Goal: Task Accomplishment & Management: Complete application form

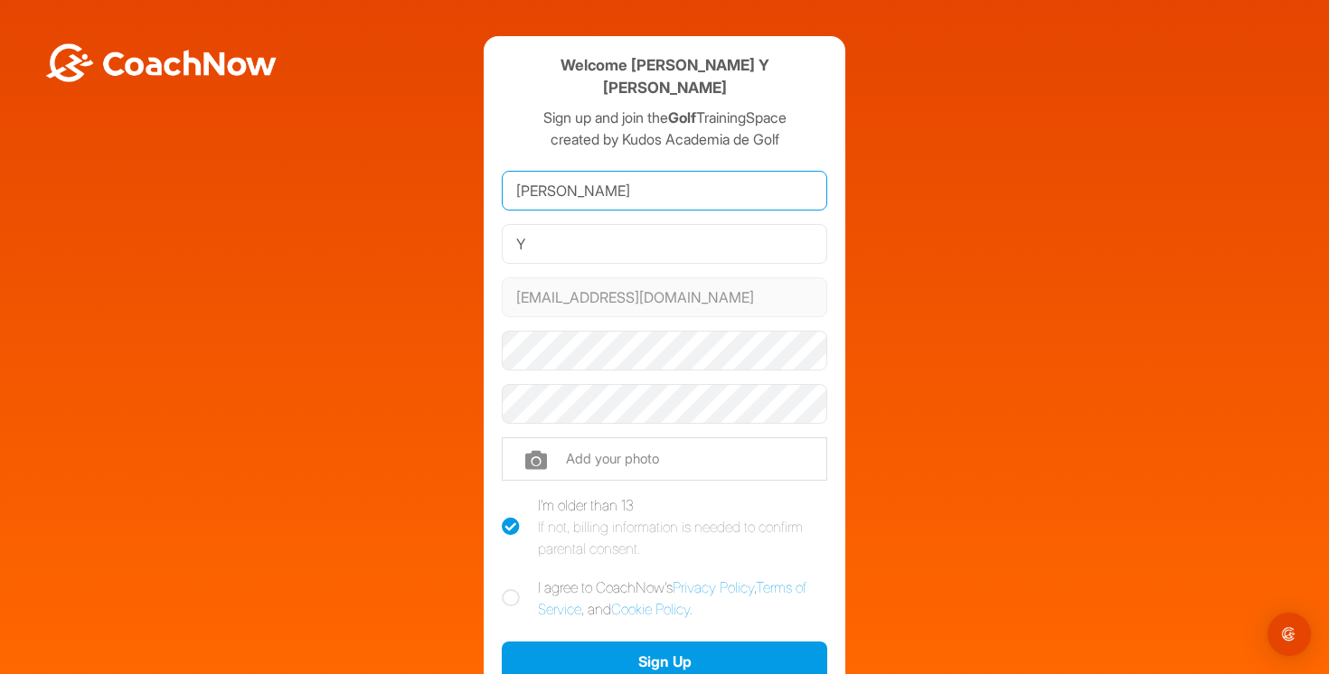
click at [537, 171] on input "[PERSON_NAME]" at bounding box center [664, 191] width 325 height 40
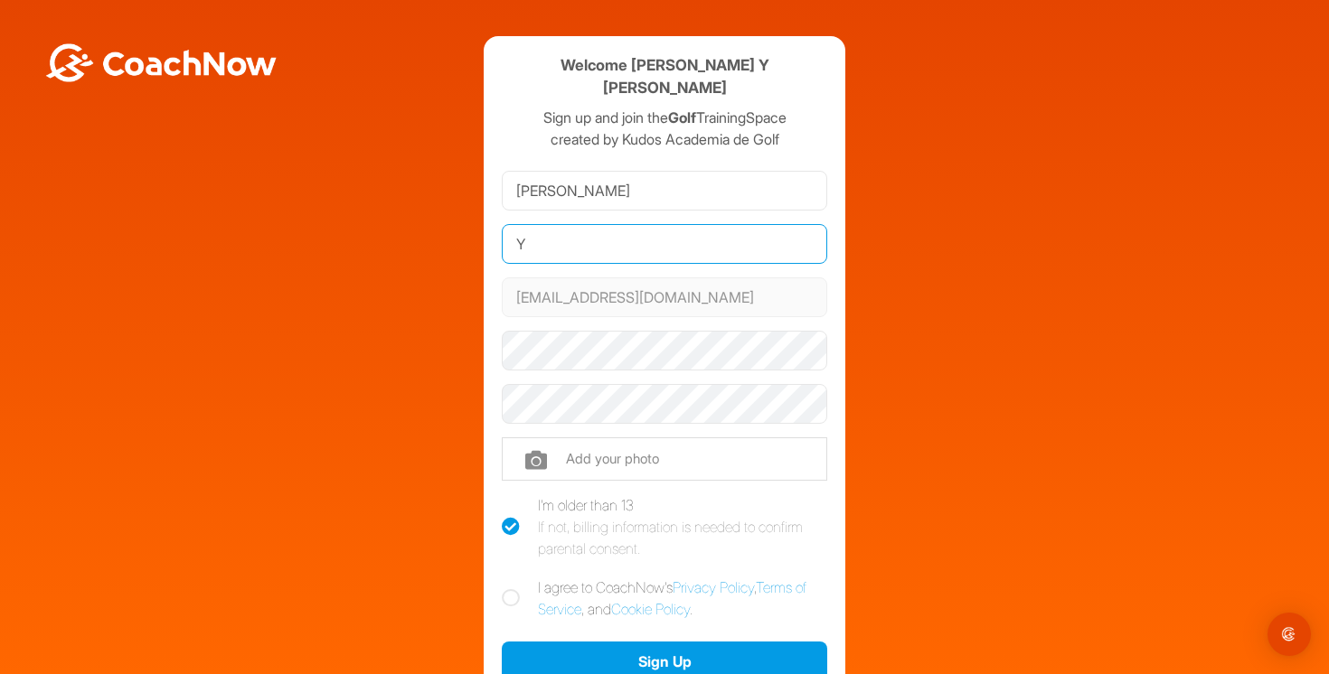
click at [509, 224] on input "Y" at bounding box center [664, 244] width 325 height 40
click at [524, 224] on input "Y" at bounding box center [664, 244] width 325 height 40
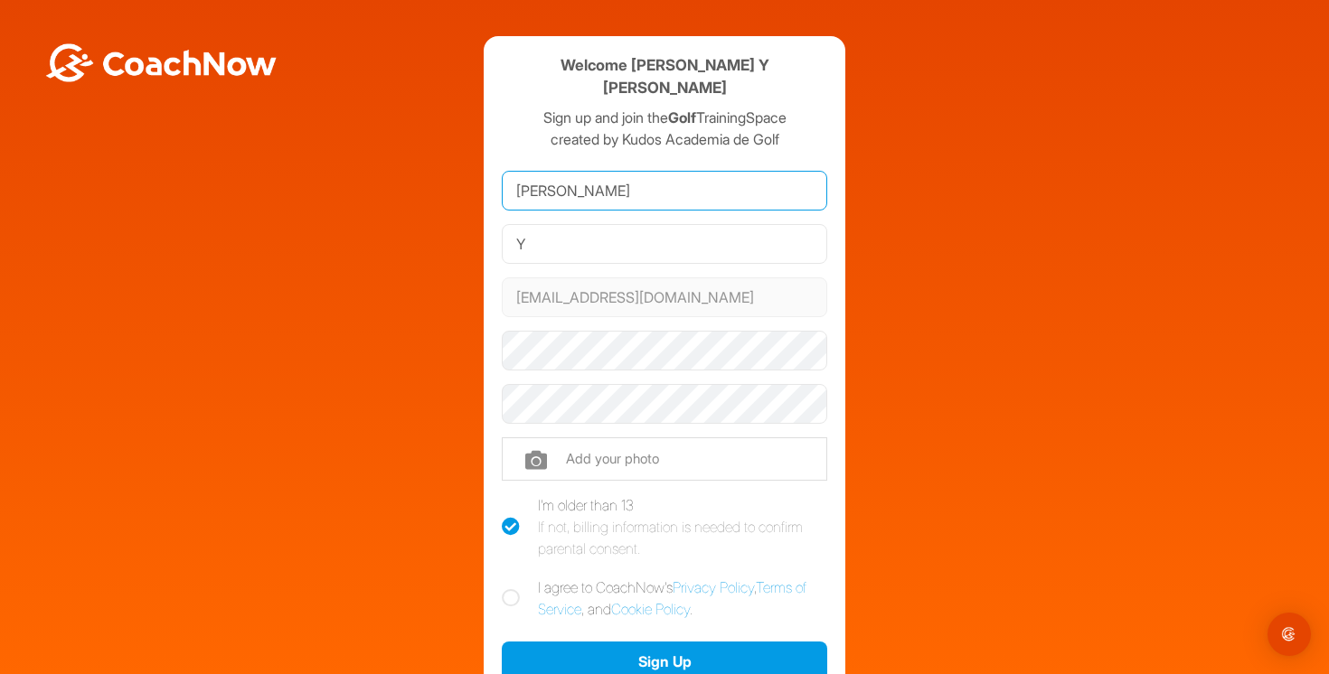
click at [535, 181] on input "[PERSON_NAME]" at bounding box center [664, 191] width 325 height 40
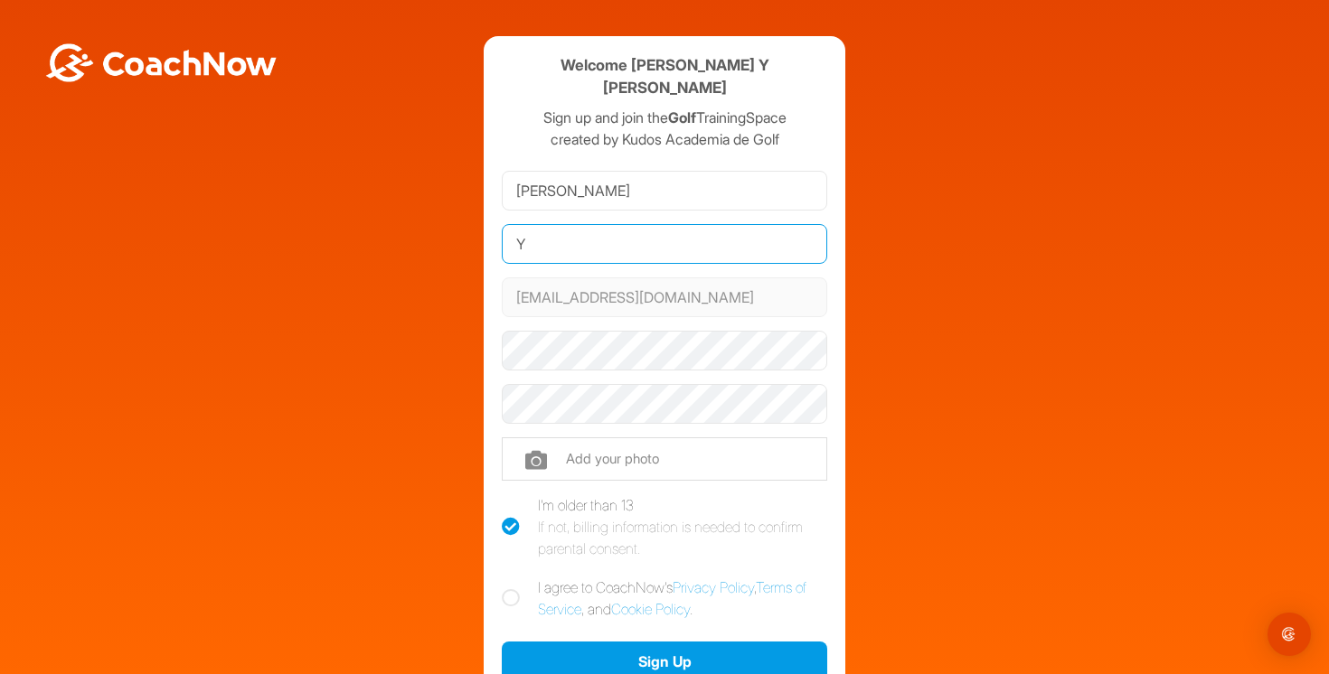
click at [526, 232] on input "Y" at bounding box center [664, 244] width 325 height 40
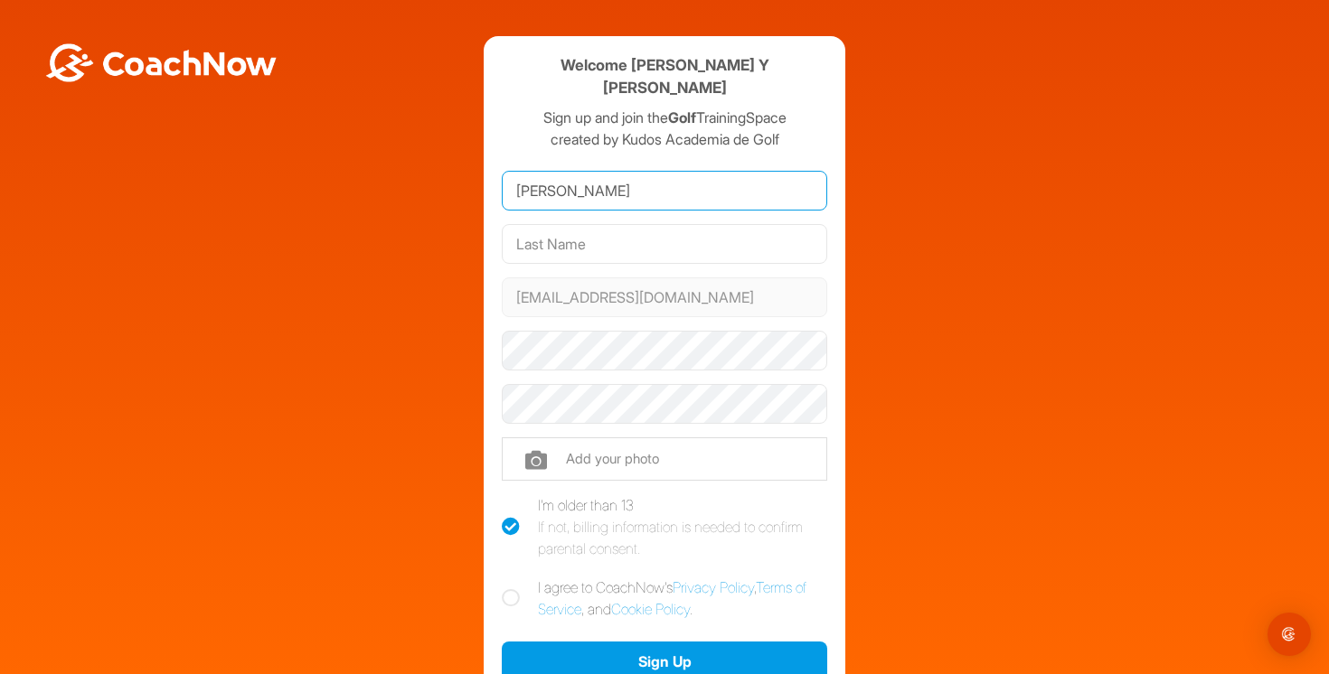
click at [558, 175] on input "[PERSON_NAME]" at bounding box center [664, 191] width 325 height 40
type input "[PERSON_NAME] y [PERSON_NAME]"
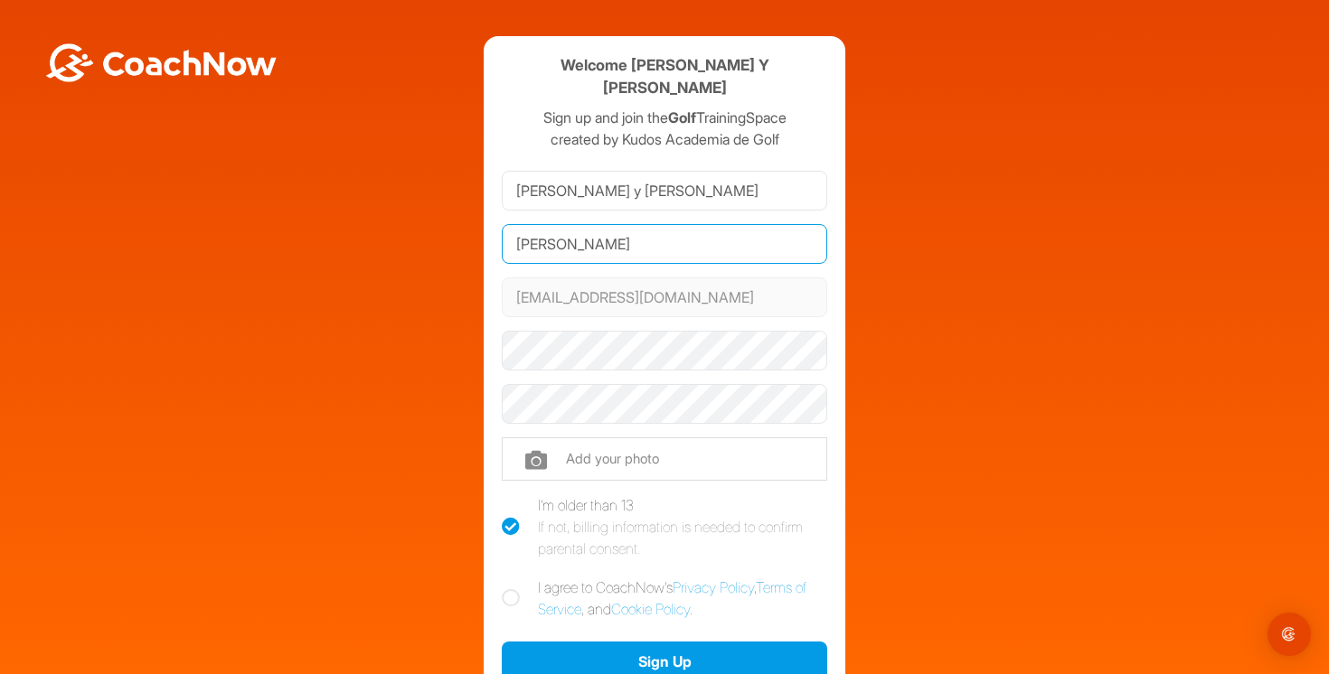
type input "[PERSON_NAME]"
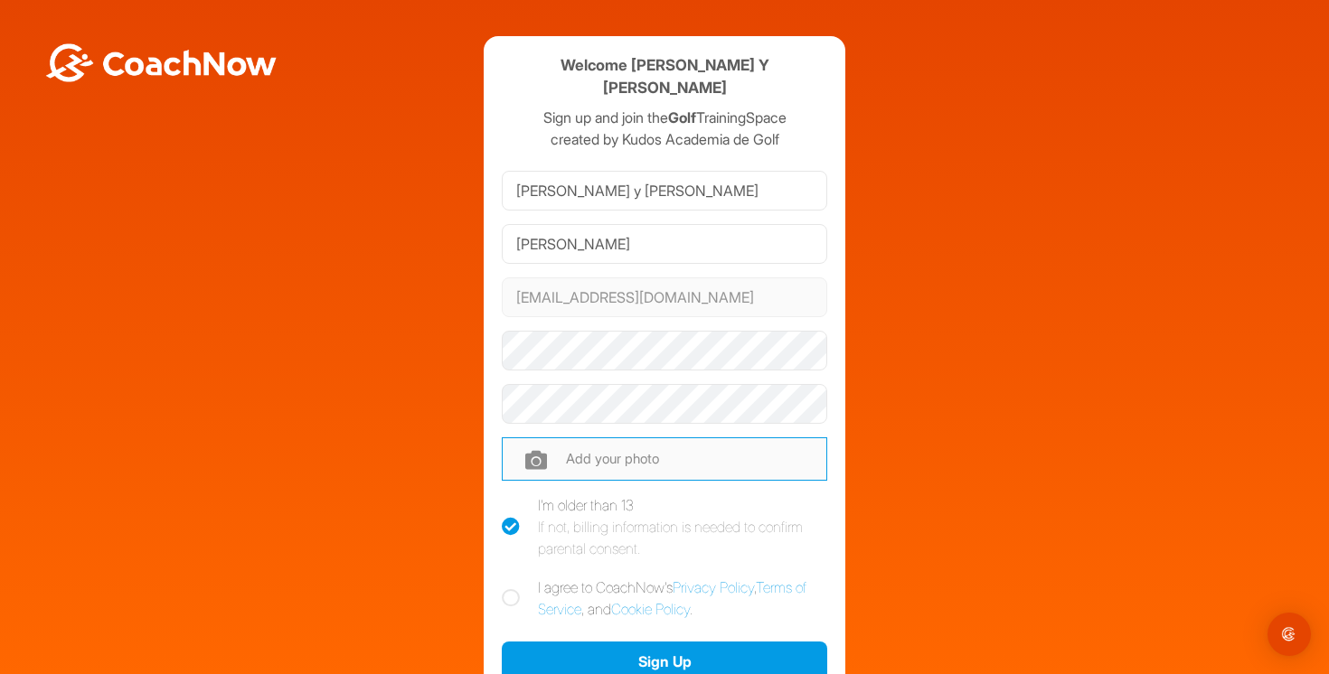
click at [644, 437] on input "file" at bounding box center [664, 458] width 325 height 43
click at [508, 589] on icon at bounding box center [511, 598] width 18 height 18
click at [508, 577] on input "I agree to CoachNow's Privacy Policy , Terms of Service , and Cookie Policy ." at bounding box center [508, 583] width 12 height 12
checkbox input "true"
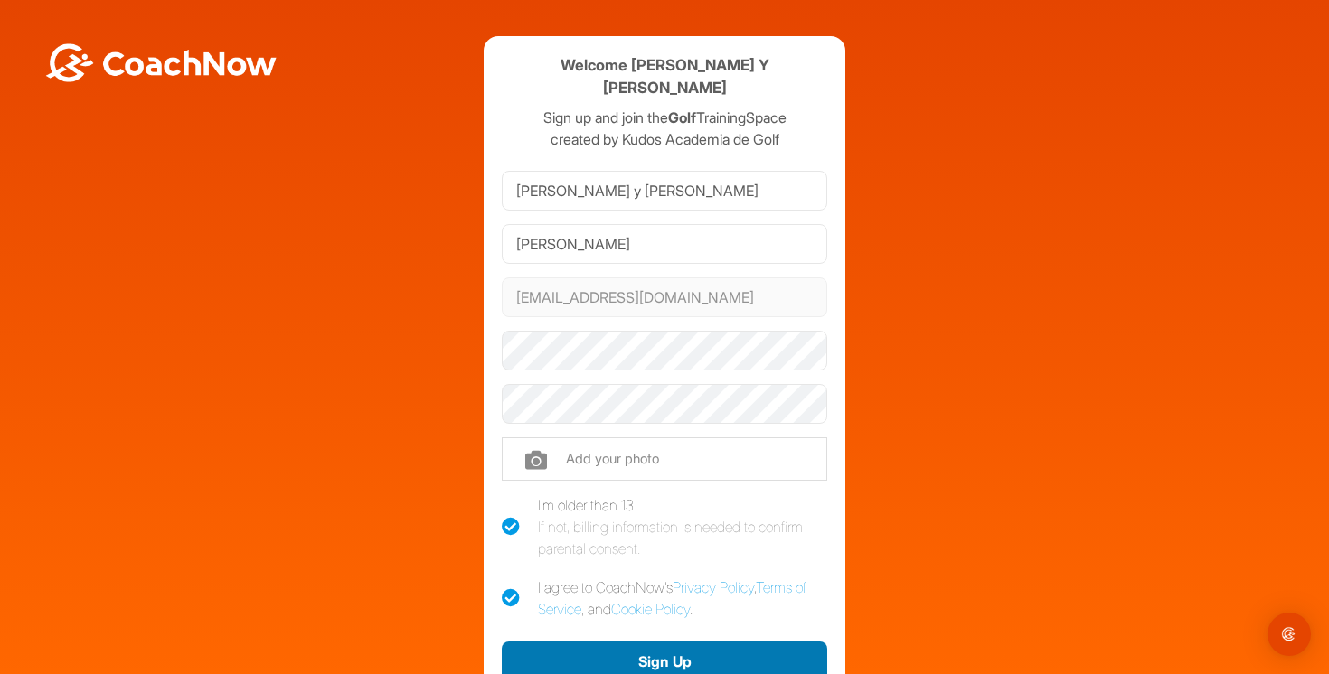
click at [580, 642] on button "Sign Up" at bounding box center [664, 661] width 325 height 39
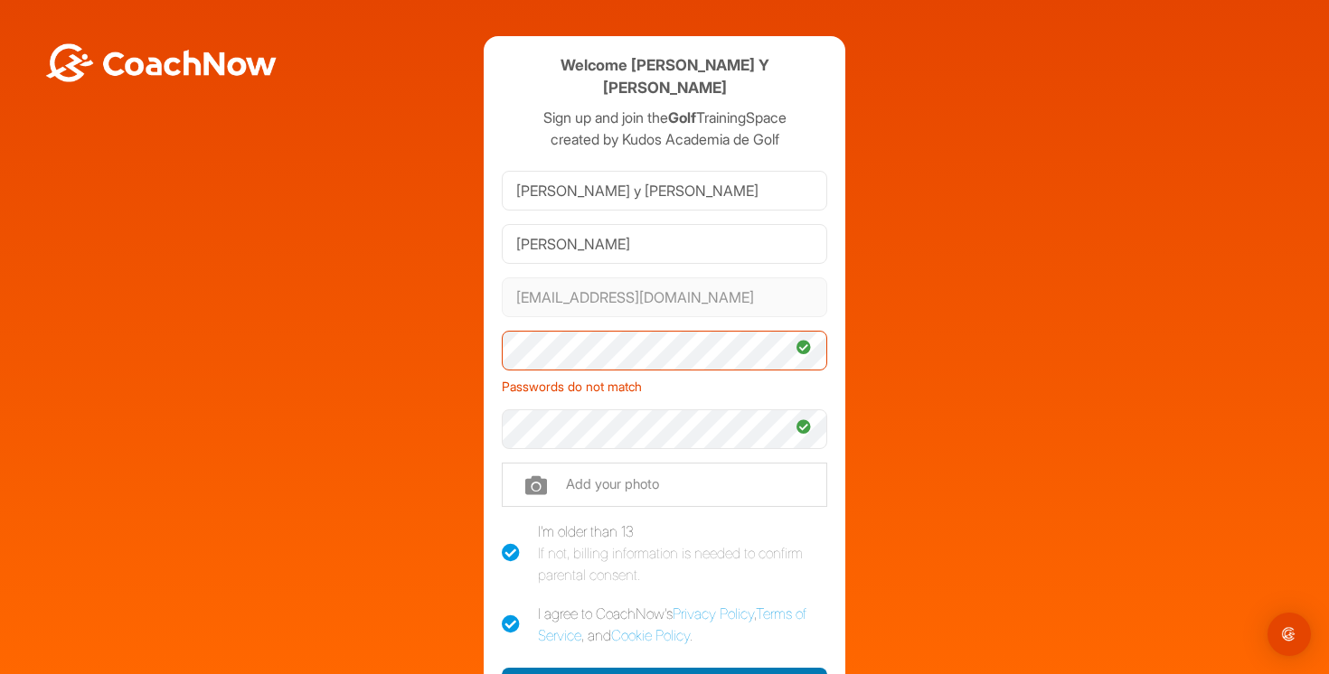
click at [663, 668] on button "Sign Up" at bounding box center [664, 687] width 325 height 39
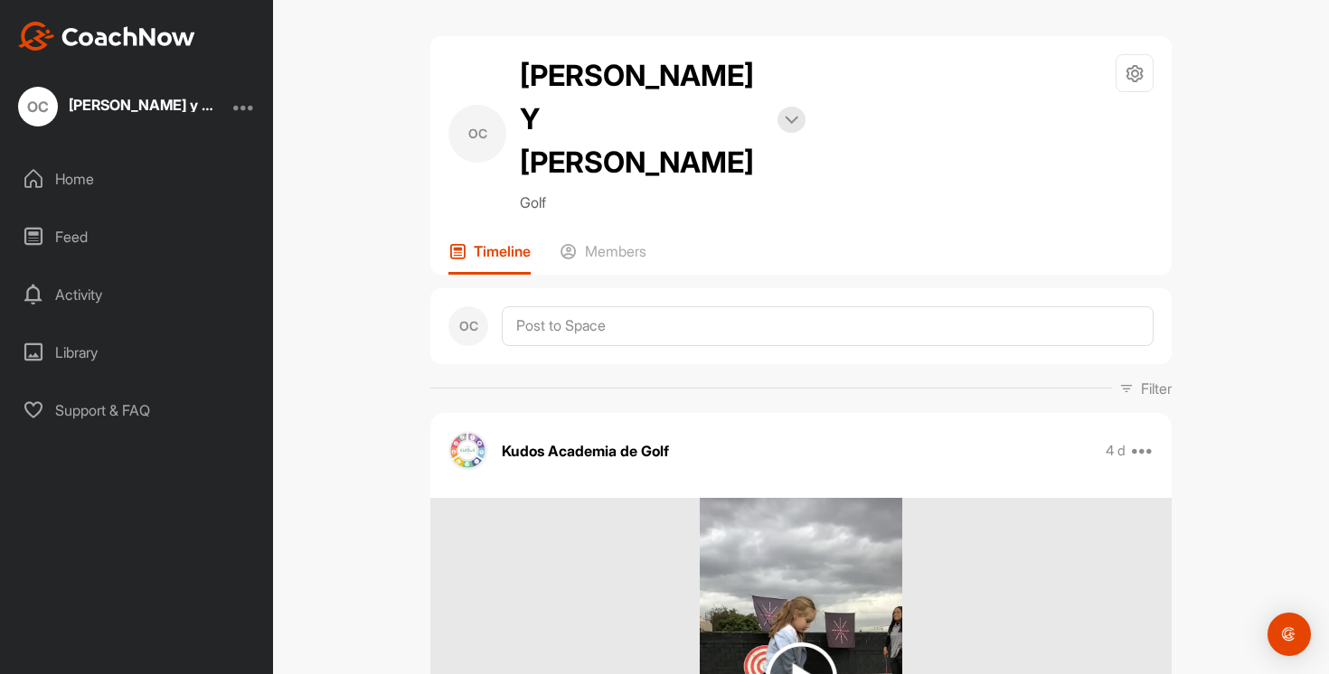
click at [246, 114] on div at bounding box center [244, 107] width 22 height 22
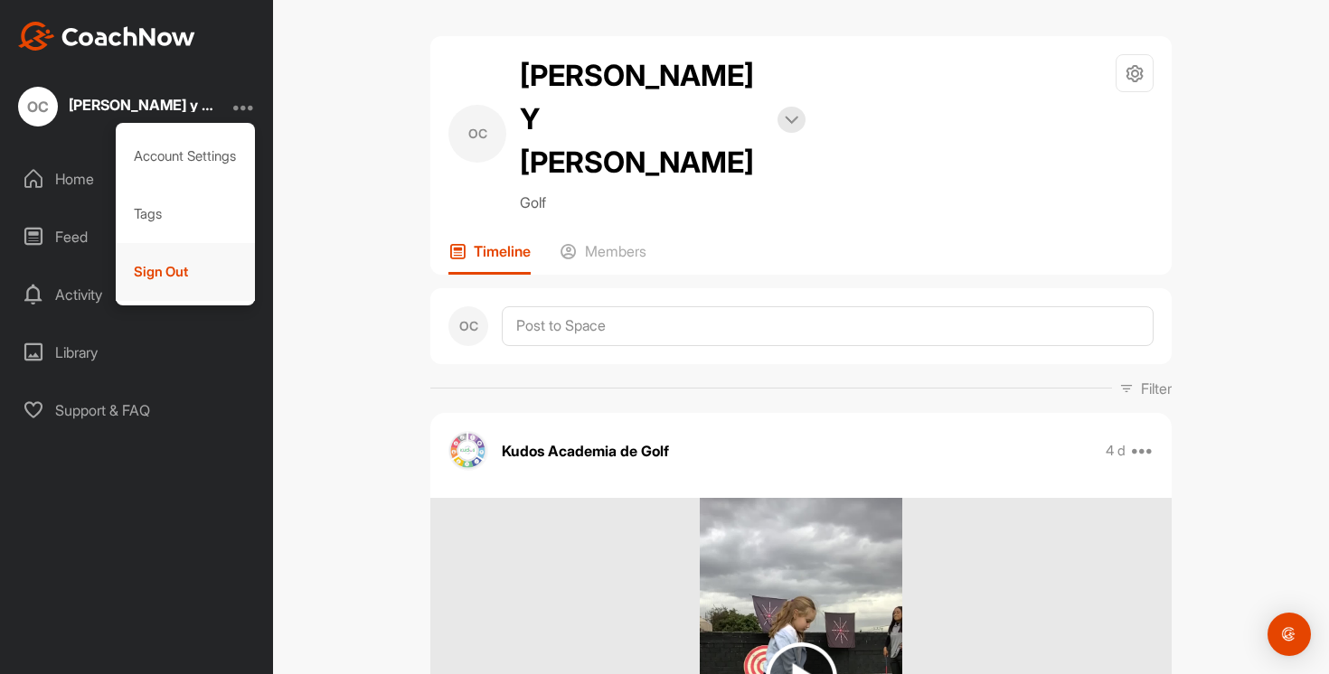
click at [162, 278] on div "Sign Out" at bounding box center [186, 272] width 140 height 58
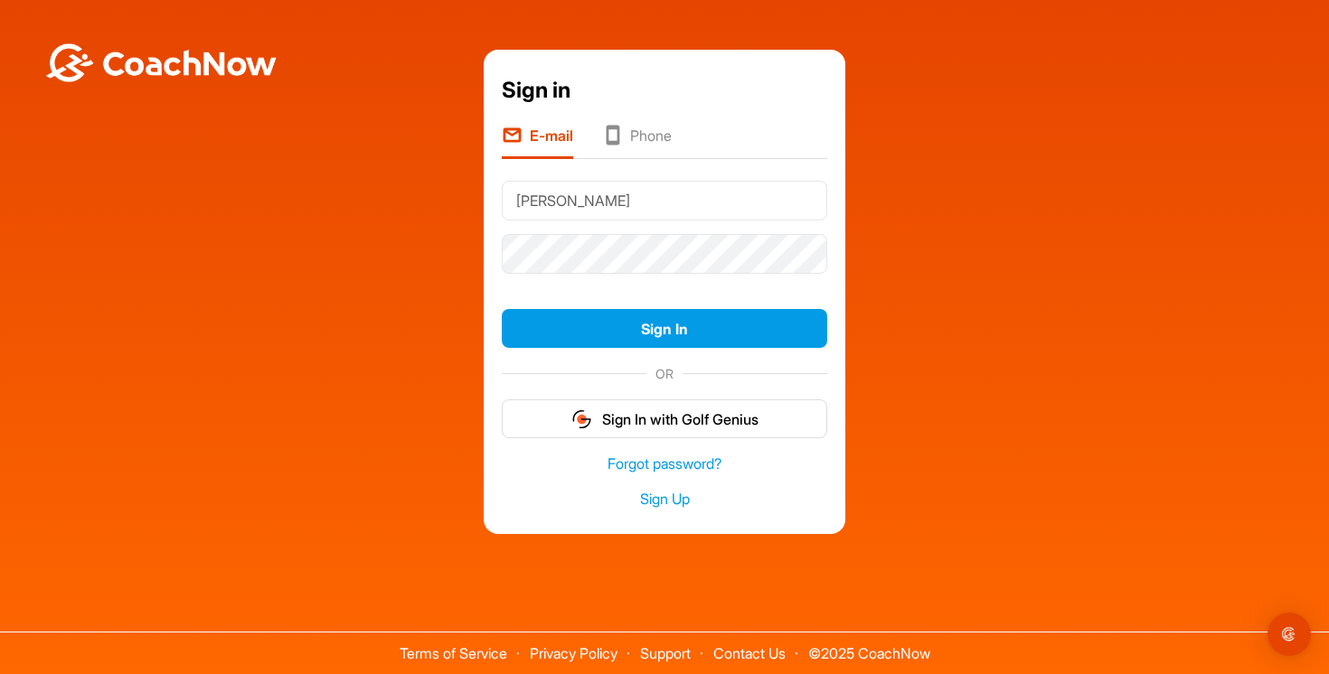
click at [576, 202] on input "[PERSON_NAME]" at bounding box center [664, 201] width 325 height 40
type input "M"
type input "[EMAIL_ADDRESS][DOMAIN_NAME]"
click at [502, 309] on button "Sign In" at bounding box center [664, 328] width 325 height 39
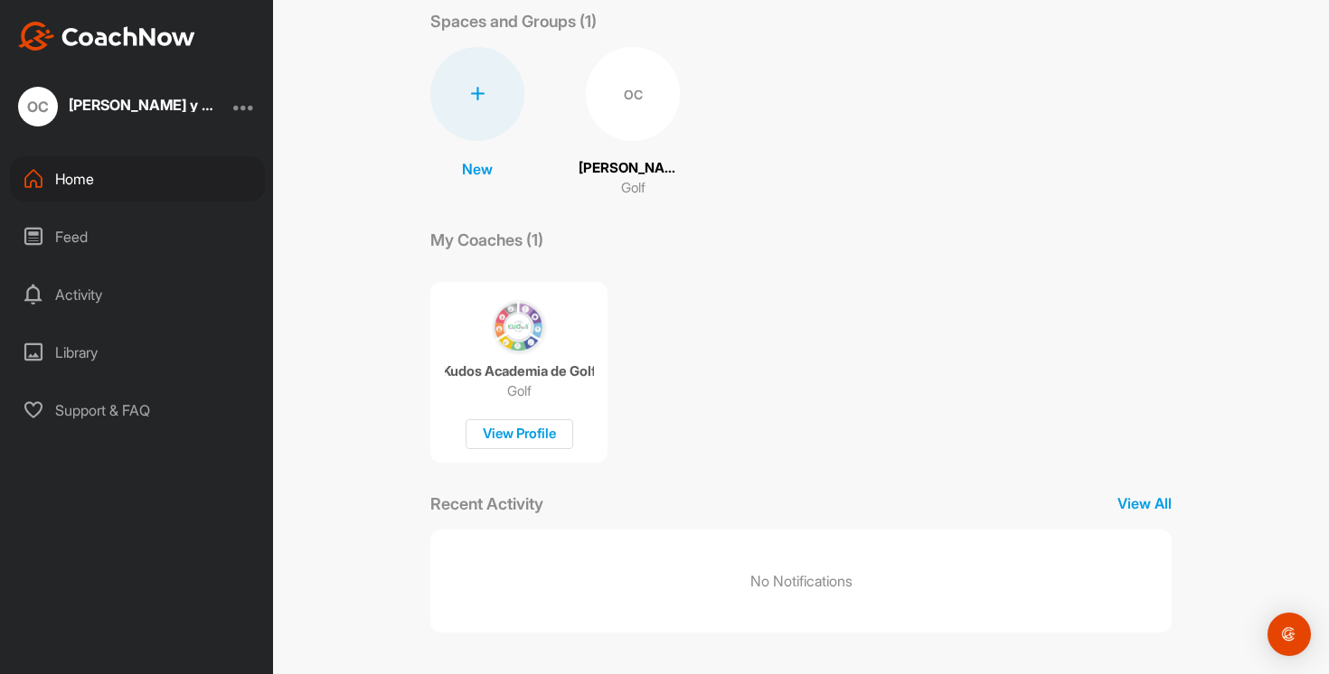
scroll to position [96, 0]
